Goal: Task Accomplishment & Management: Manage account settings

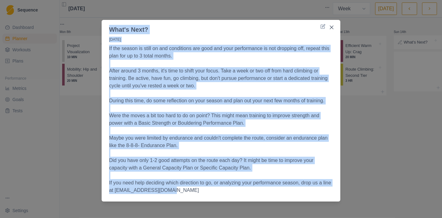
click at [331, 26] on button "Close" at bounding box center [331, 27] width 10 height 10
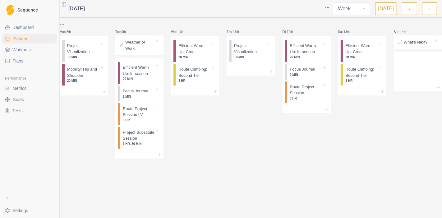
click at [22, 61] on span "Plans" at bounding box center [17, 61] width 11 height 6
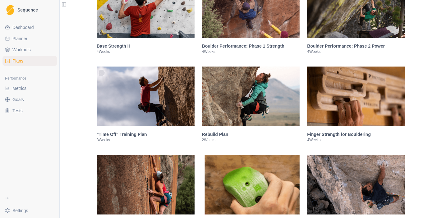
scroll to position [241, 0]
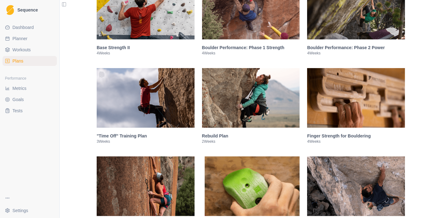
click at [356, 28] on img at bounding box center [356, 10] width 98 height 60
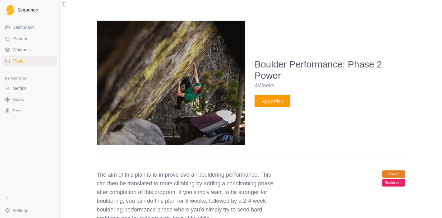
scroll to position [309, 0]
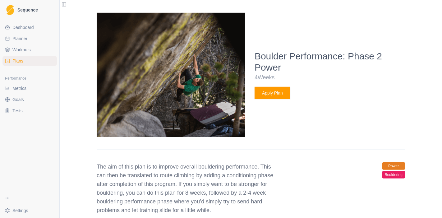
click at [280, 87] on button "Apply Plan" at bounding box center [272, 93] width 36 height 12
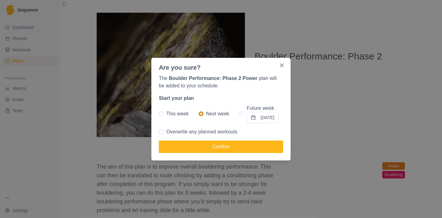
click at [163, 133] on span at bounding box center [161, 131] width 5 height 5
click at [159, 132] on input "Overwrite any planned workouts" at bounding box center [158, 131] width 0 height 0
checkbox input "true"
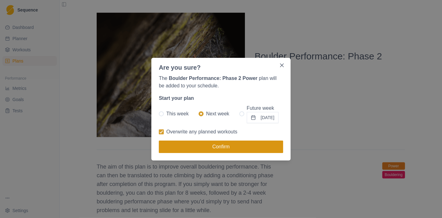
click at [190, 149] on button "Confirm" at bounding box center [221, 146] width 124 height 12
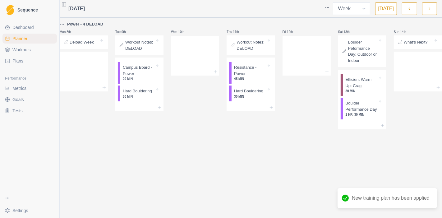
click at [410, 9] on icon "button" at bounding box center [409, 9] width 4 height 6
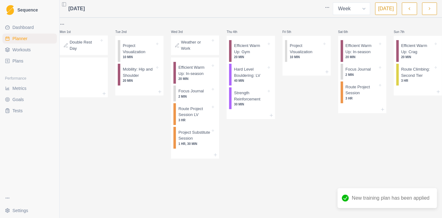
click at [410, 9] on icon "button" at bounding box center [409, 9] width 4 height 6
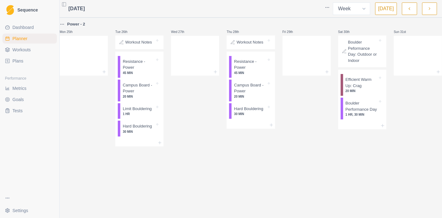
click at [411, 11] on icon "button" at bounding box center [409, 9] width 4 height 6
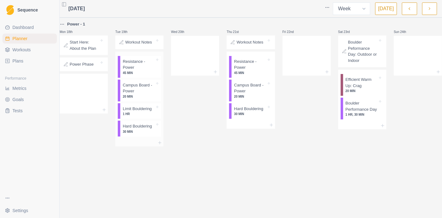
click at [148, 67] on p "Resistance - Power" at bounding box center [139, 64] width 32 height 12
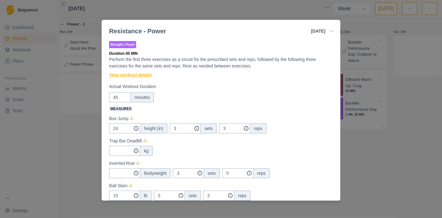
click at [128, 72] on link "View workout details" at bounding box center [130, 75] width 43 height 7
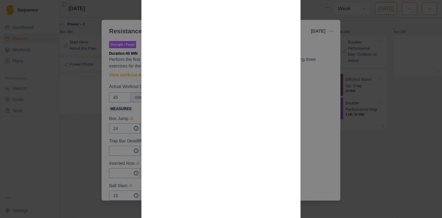
scroll to position [308, 0]
click at [406, 182] on div "Workout Details The goal is to move more weight as the phase progresses, not ju…" at bounding box center [221, 109] width 442 height 218
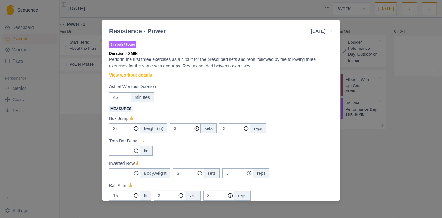
click at [373, 17] on div "Resistance - Power [DATE] Link To Goal View Workout Metrics Edit Original Worko…" at bounding box center [221, 109] width 442 height 218
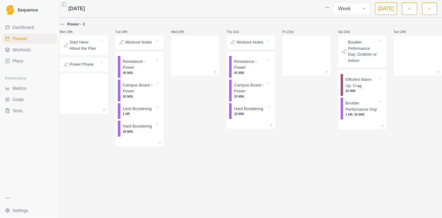
click at [26, 62] on link "Plans" at bounding box center [29, 61] width 54 height 10
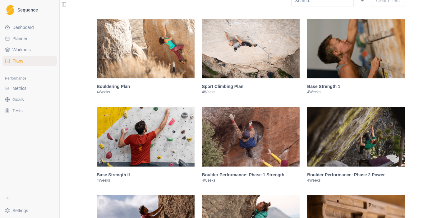
scroll to position [103, 0]
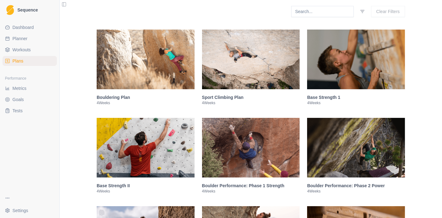
click at [242, 79] on img at bounding box center [251, 59] width 98 height 60
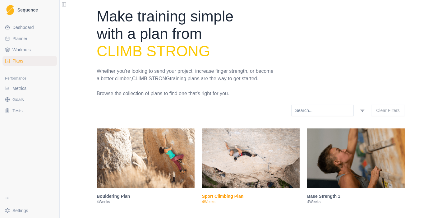
scroll to position [0, 0]
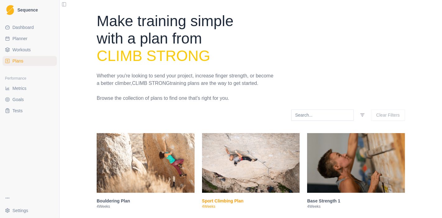
click at [25, 49] on span "Workouts" at bounding box center [21, 50] width 18 height 6
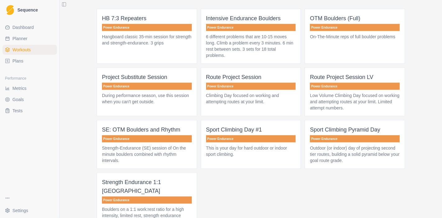
scroll to position [521, 0]
